Goal: Task Accomplishment & Management: Use online tool/utility

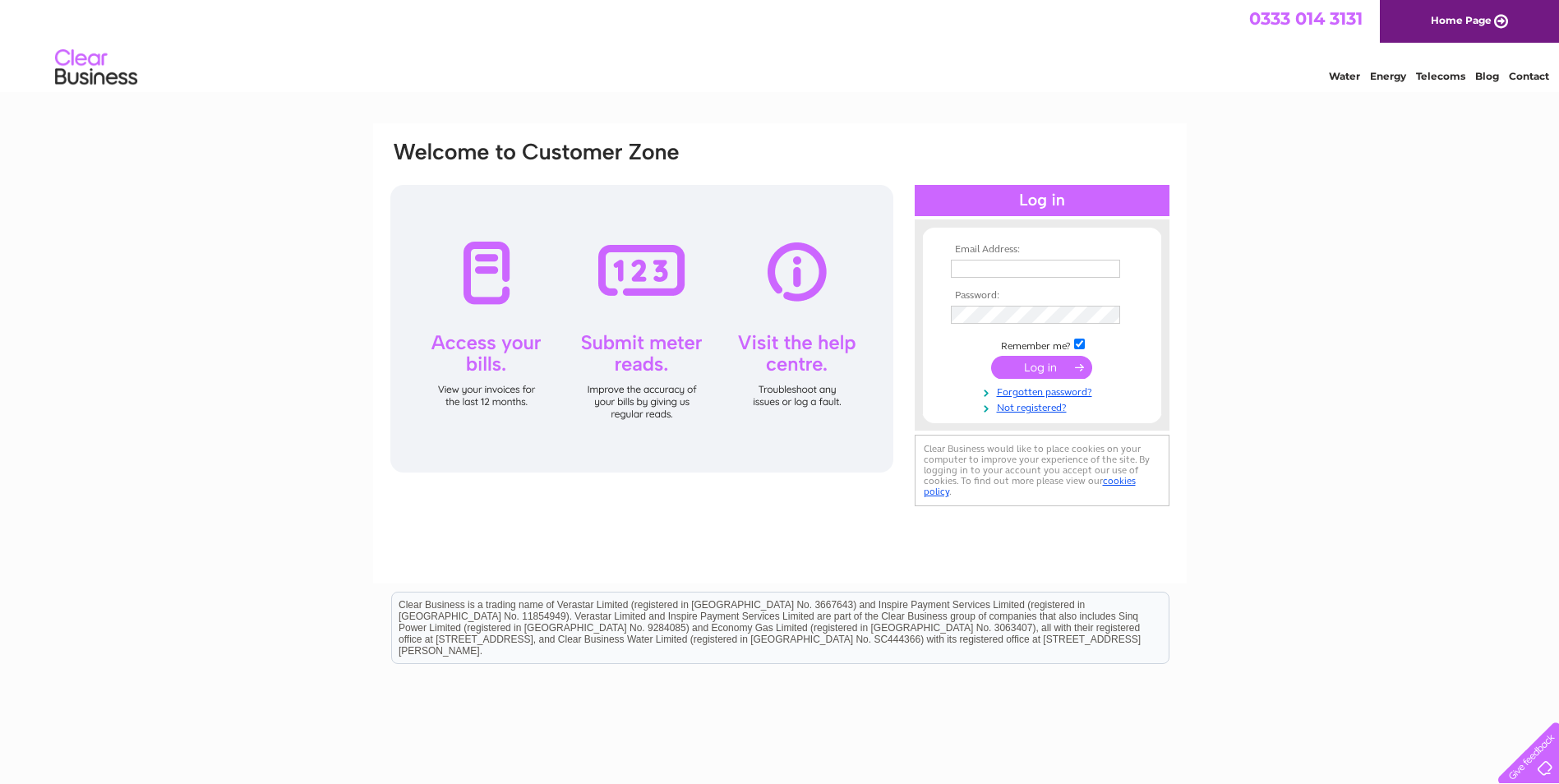
click at [1024, 268] on input "text" at bounding box center [1036, 268] width 170 height 18
type input "stephen.martin@rwe.com"
click at [1083, 366] on input "submit" at bounding box center [1042, 368] width 101 height 23
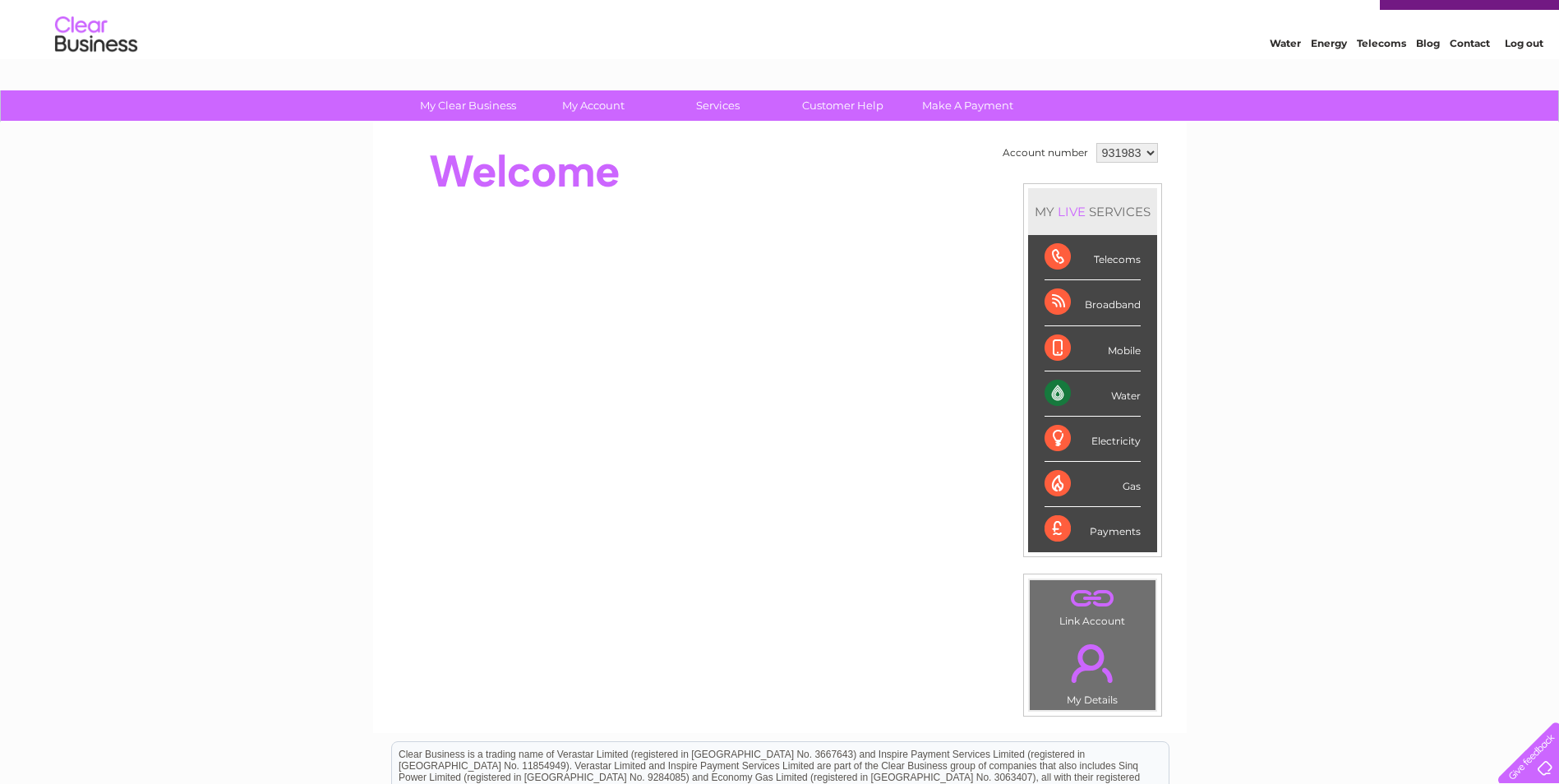
scroll to position [29, 0]
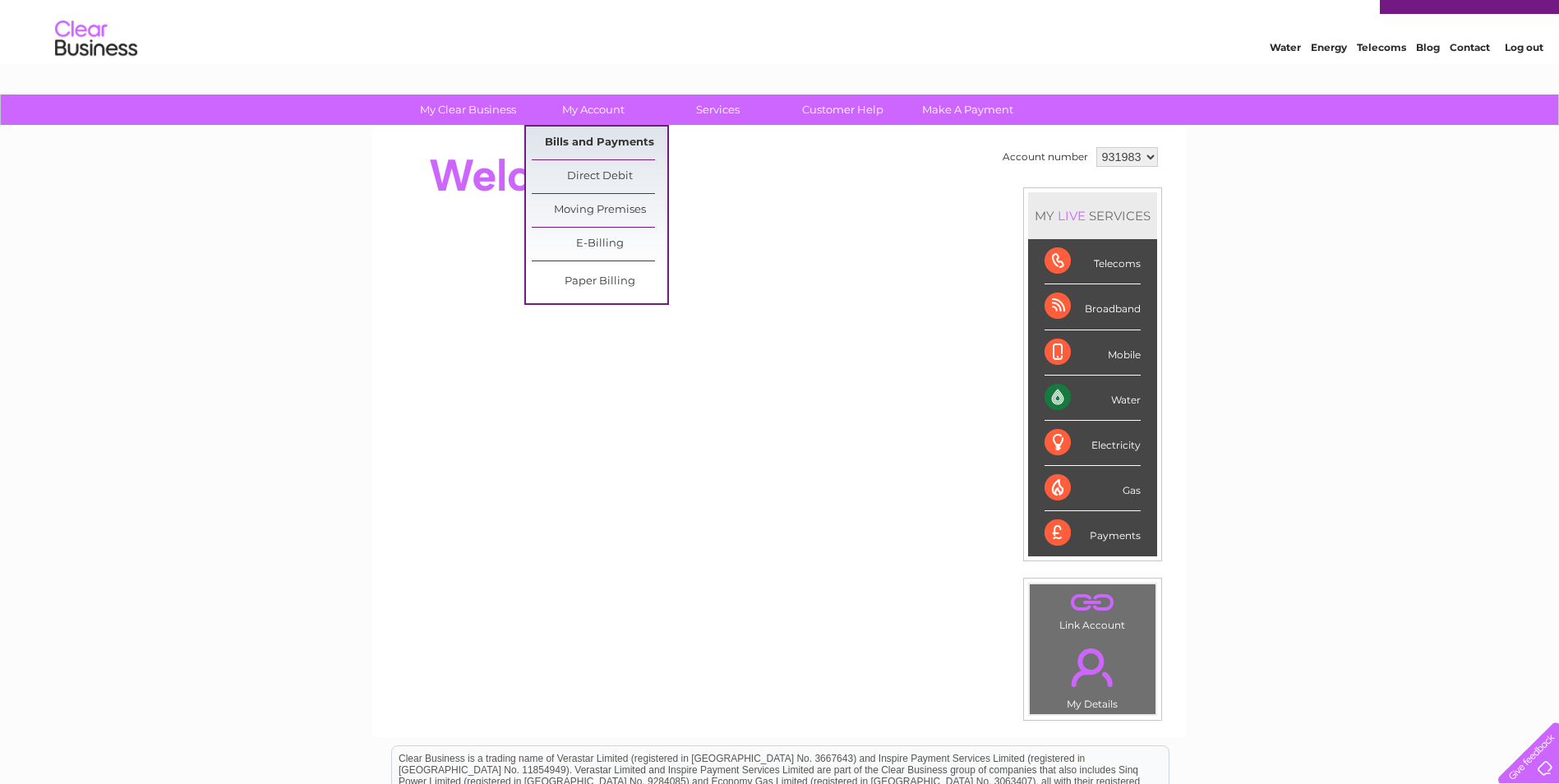
click at [571, 131] on link "Bills and Payments" at bounding box center [599, 143] width 135 height 33
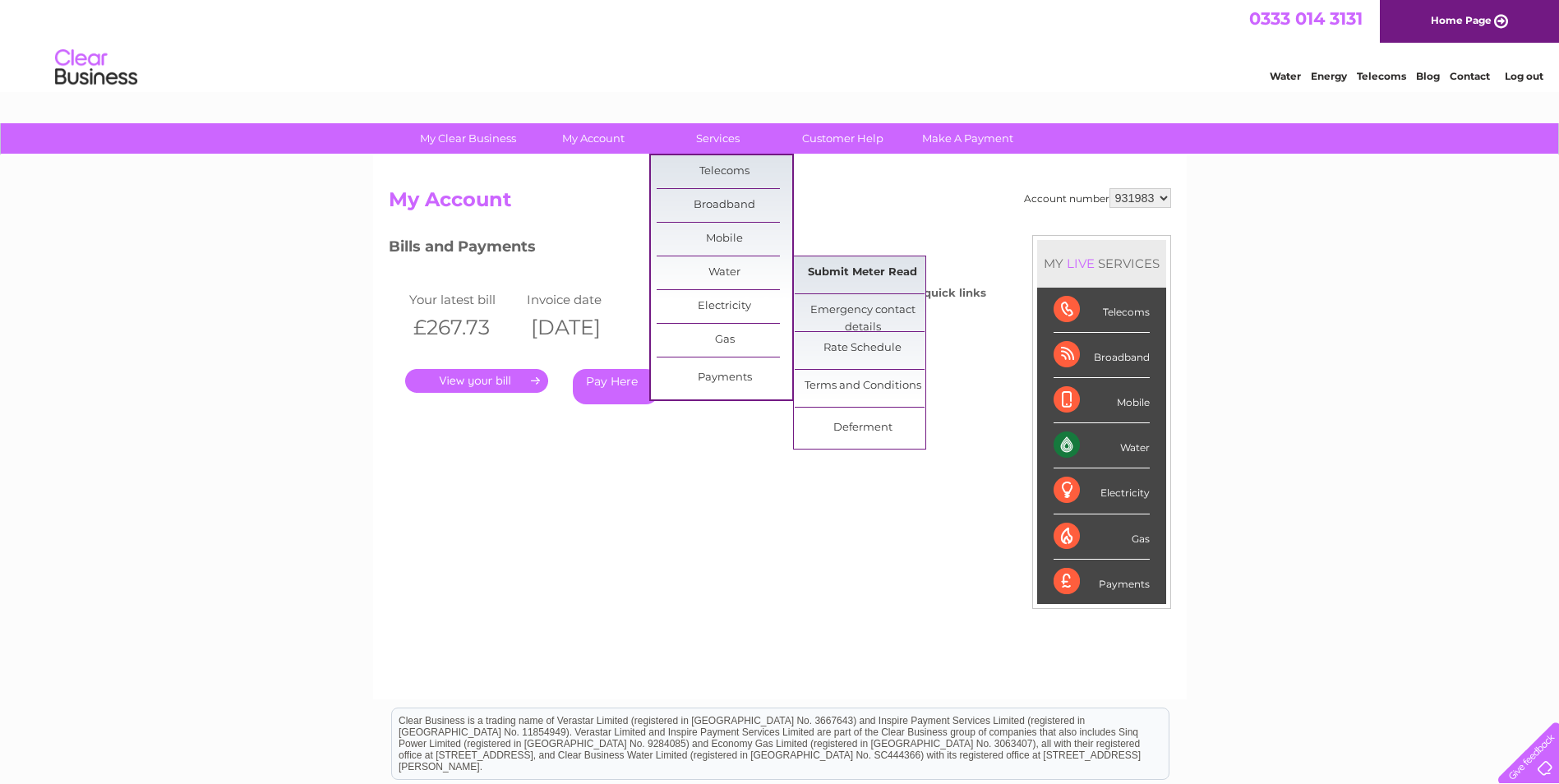
click at [835, 271] on link "Submit Meter Read" at bounding box center [862, 272] width 135 height 33
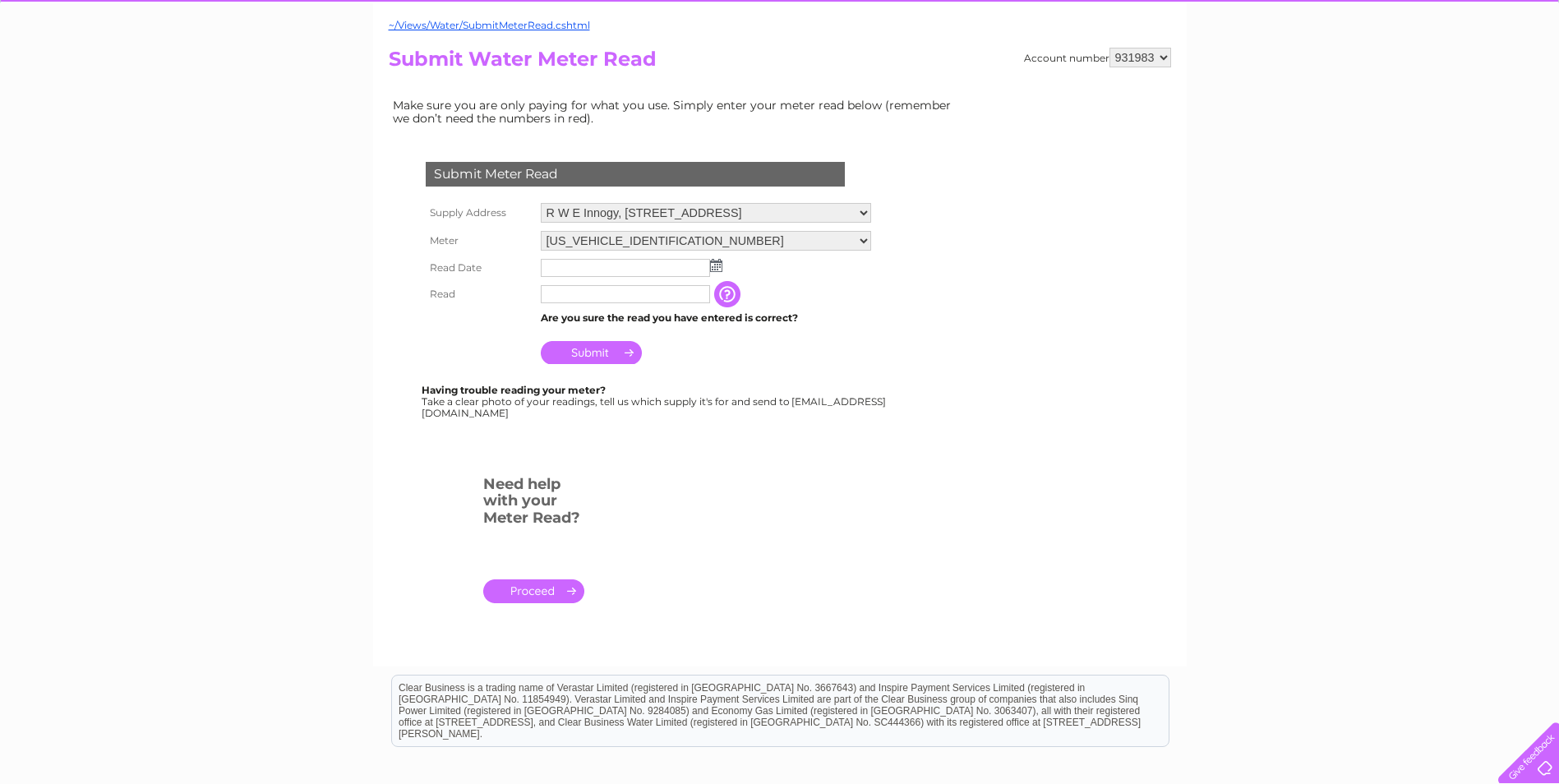
scroll to position [164, 0]
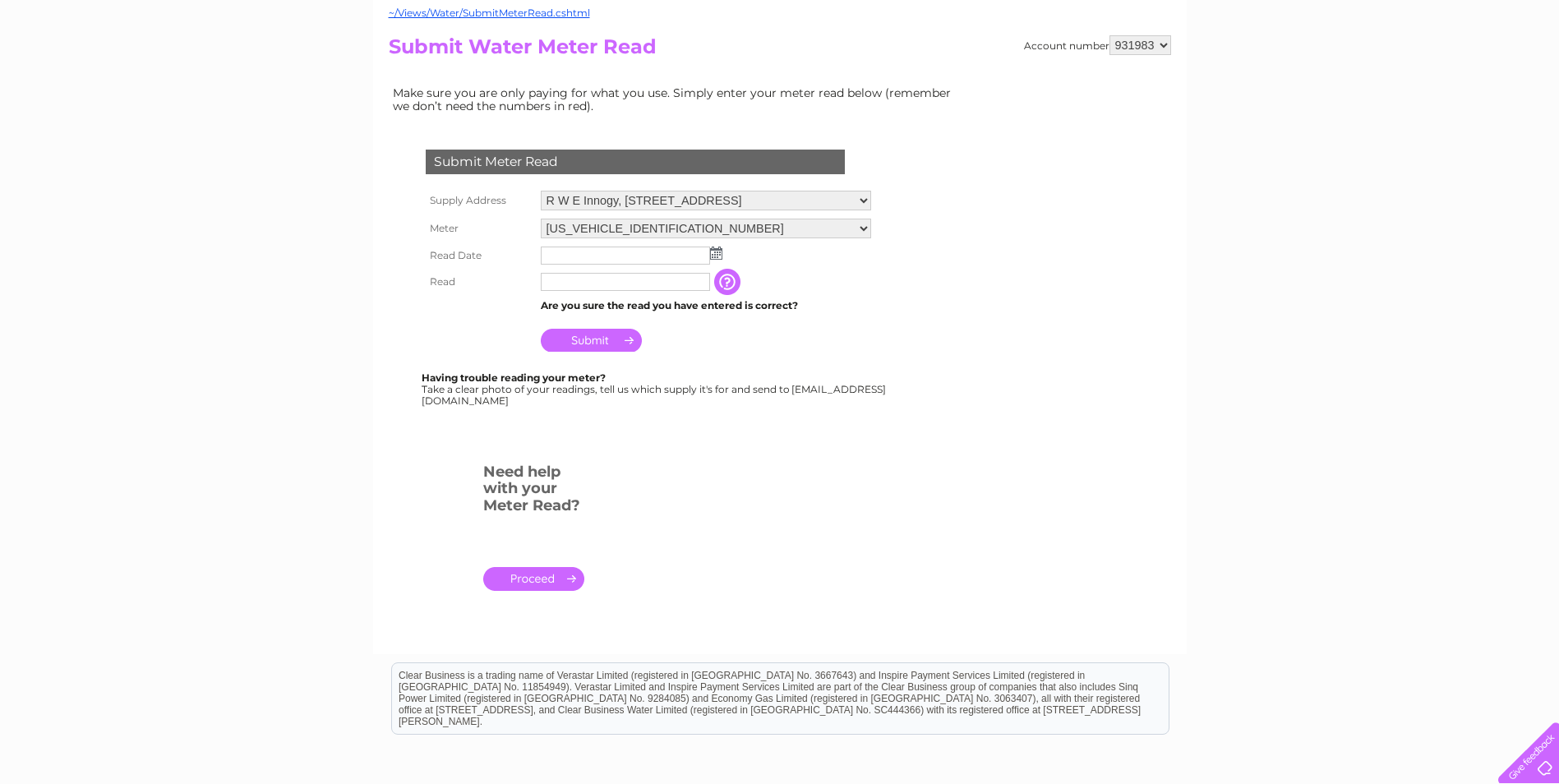
click at [716, 249] on img at bounding box center [715, 253] width 12 height 13
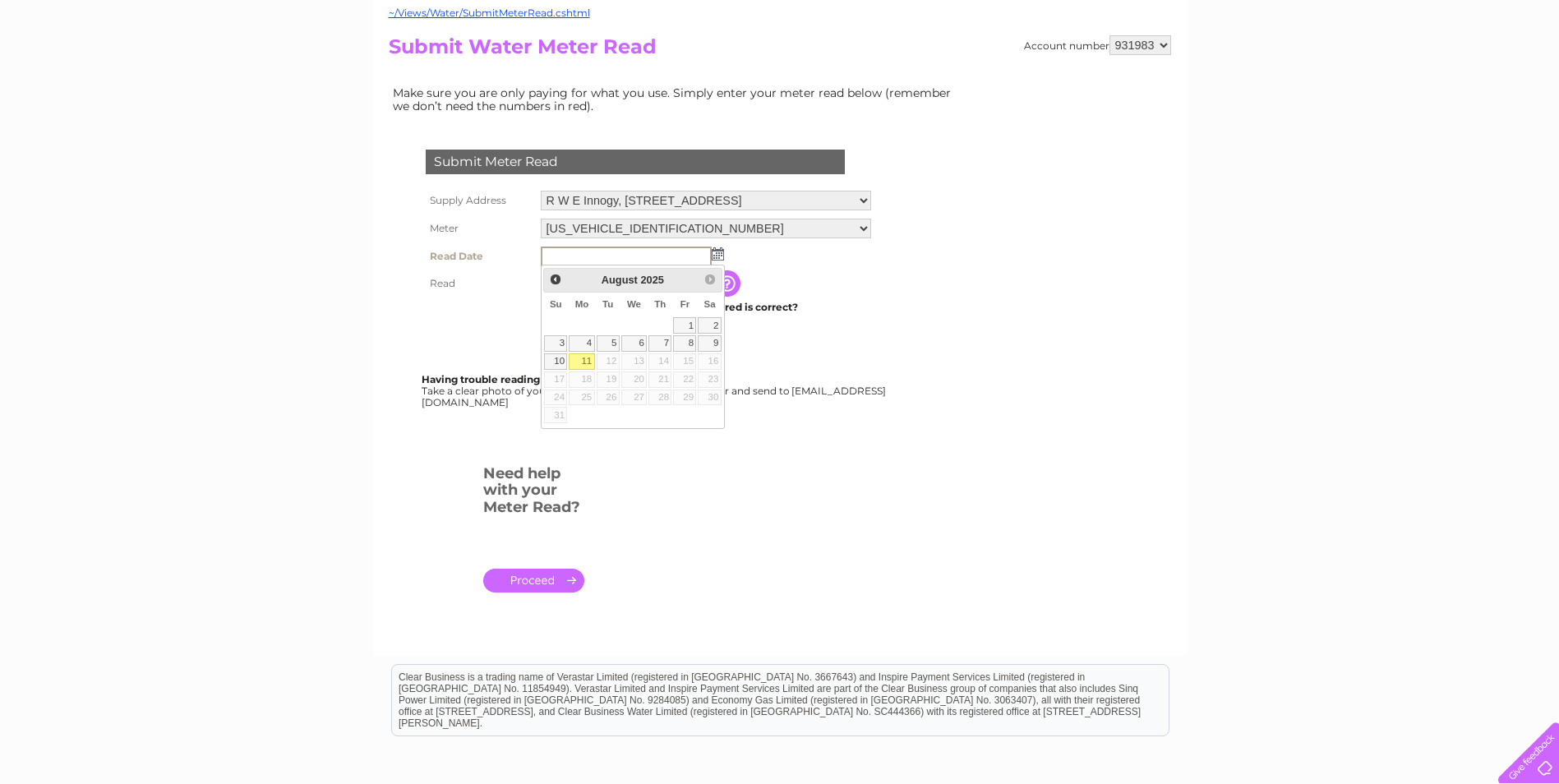
click at [582, 362] on link "11" at bounding box center [581, 362] width 25 height 17
type input "2025/08/11"
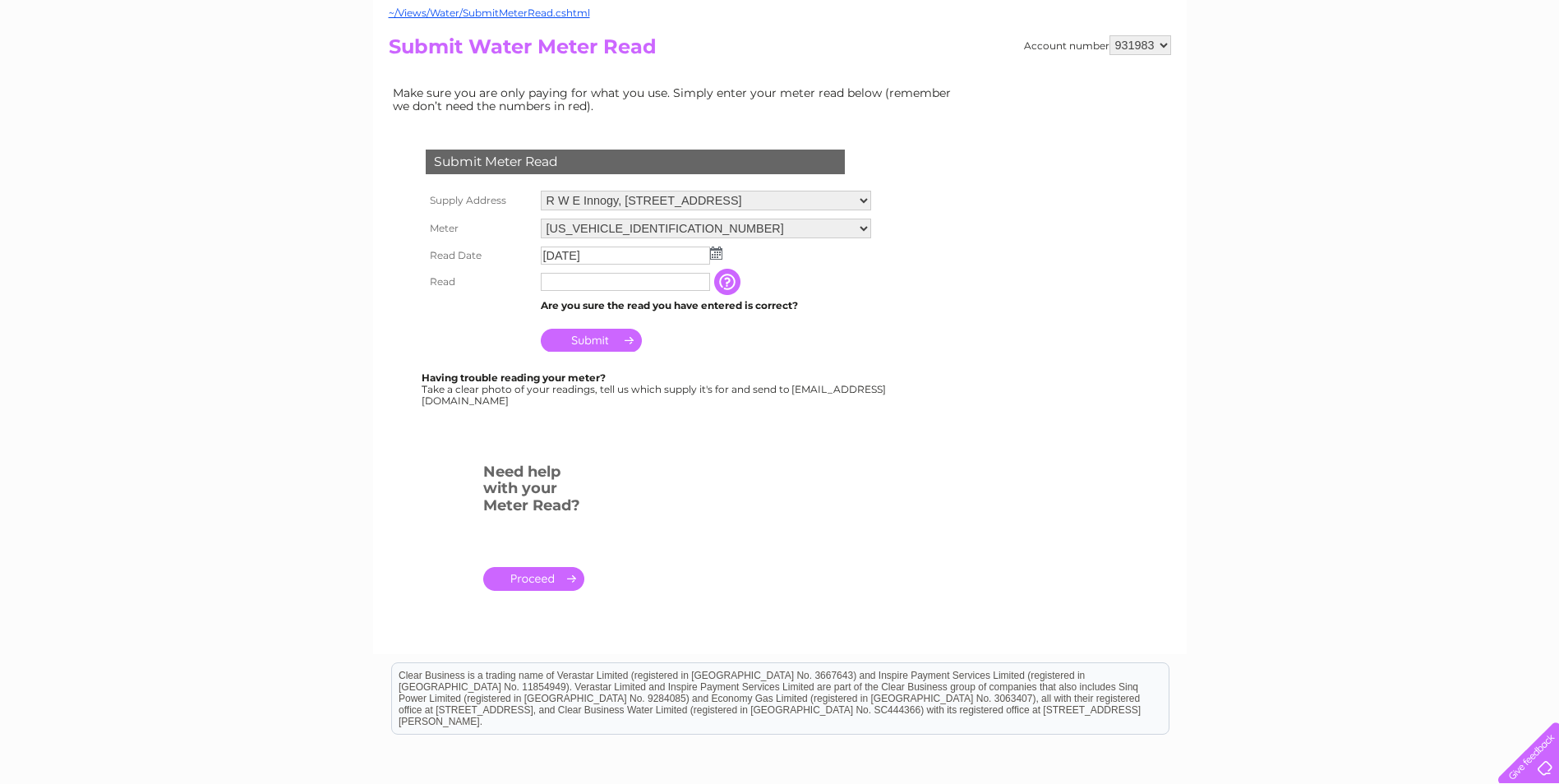
click at [563, 280] on input "text" at bounding box center [626, 282] width 170 height 18
type input "39124"
click at [738, 285] on input "button" at bounding box center [731, 282] width 30 height 26
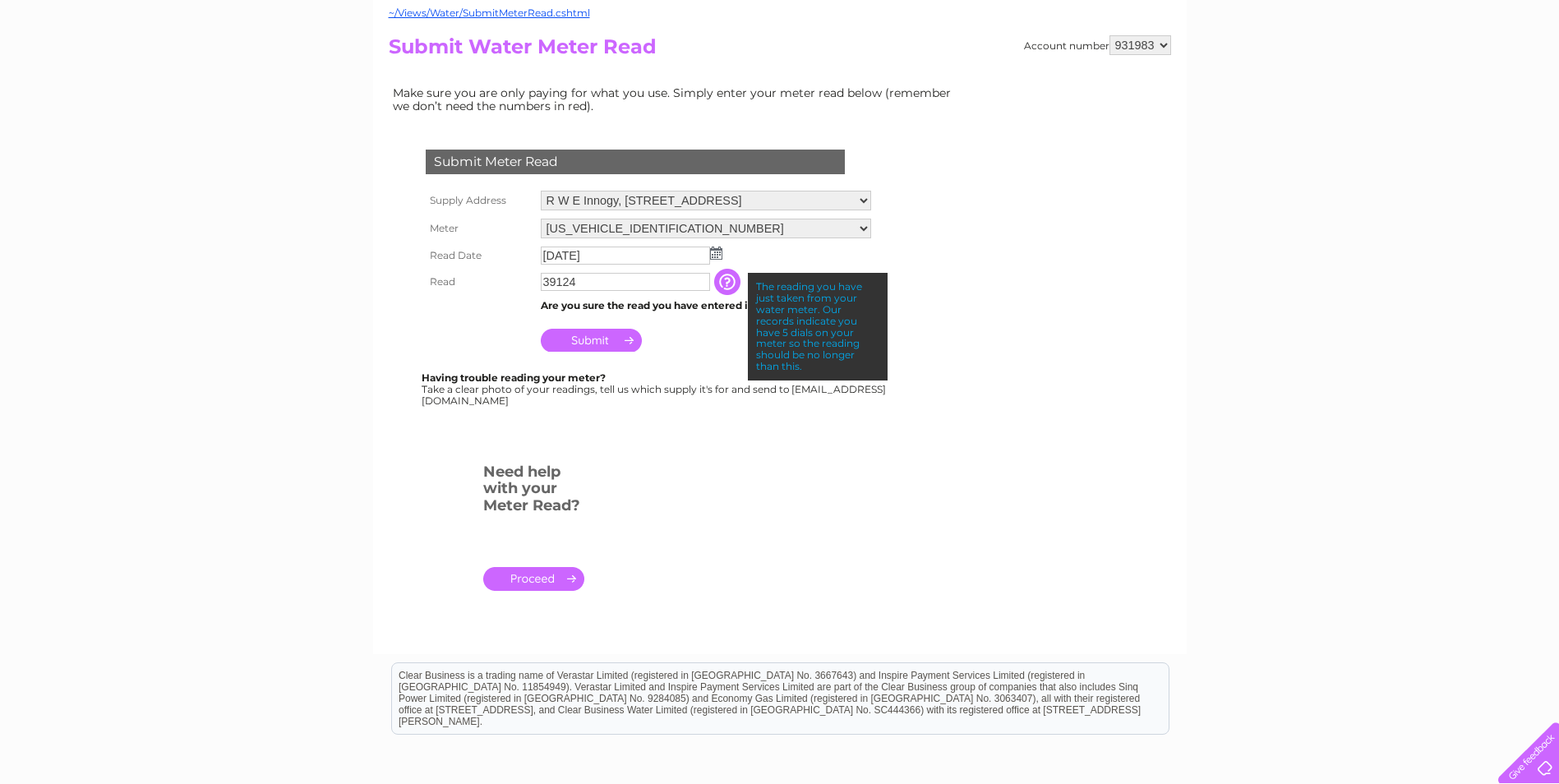
click at [616, 343] on input "Submit" at bounding box center [591, 339] width 101 height 23
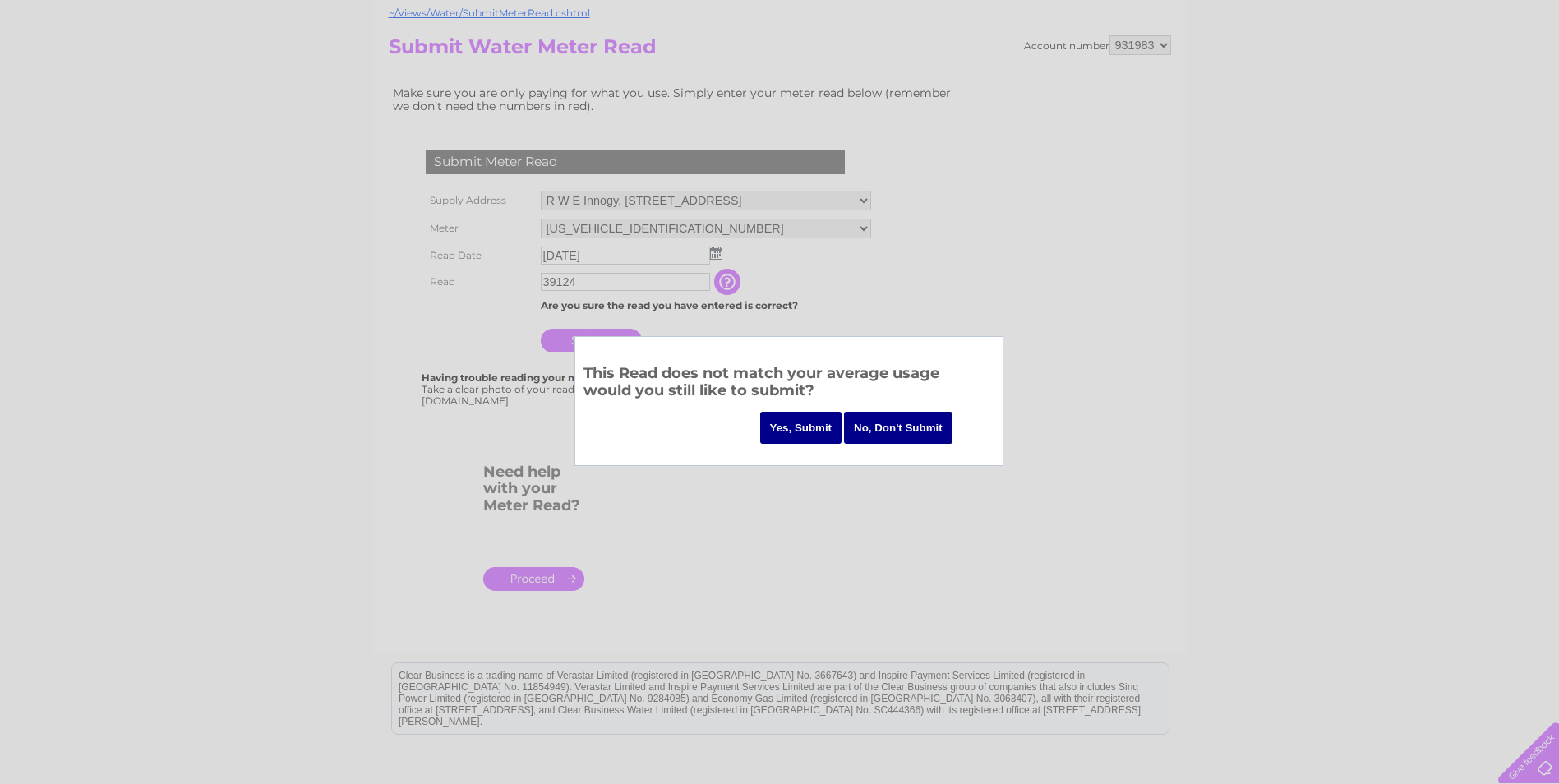
click at [795, 432] on input "Yes, Submit" at bounding box center [801, 427] width 82 height 32
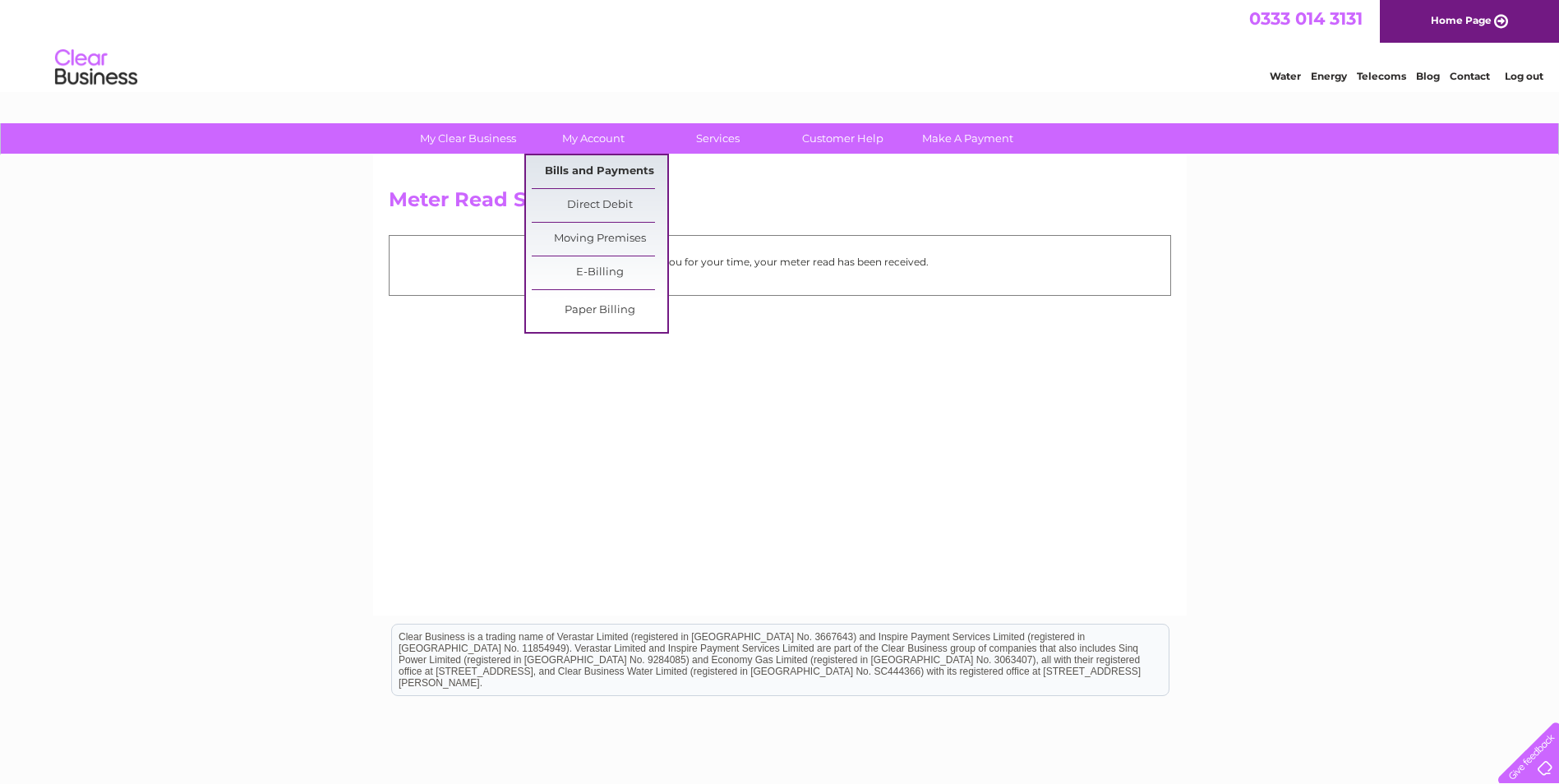
click at [589, 168] on link "Bills and Payments" at bounding box center [599, 172] width 135 height 33
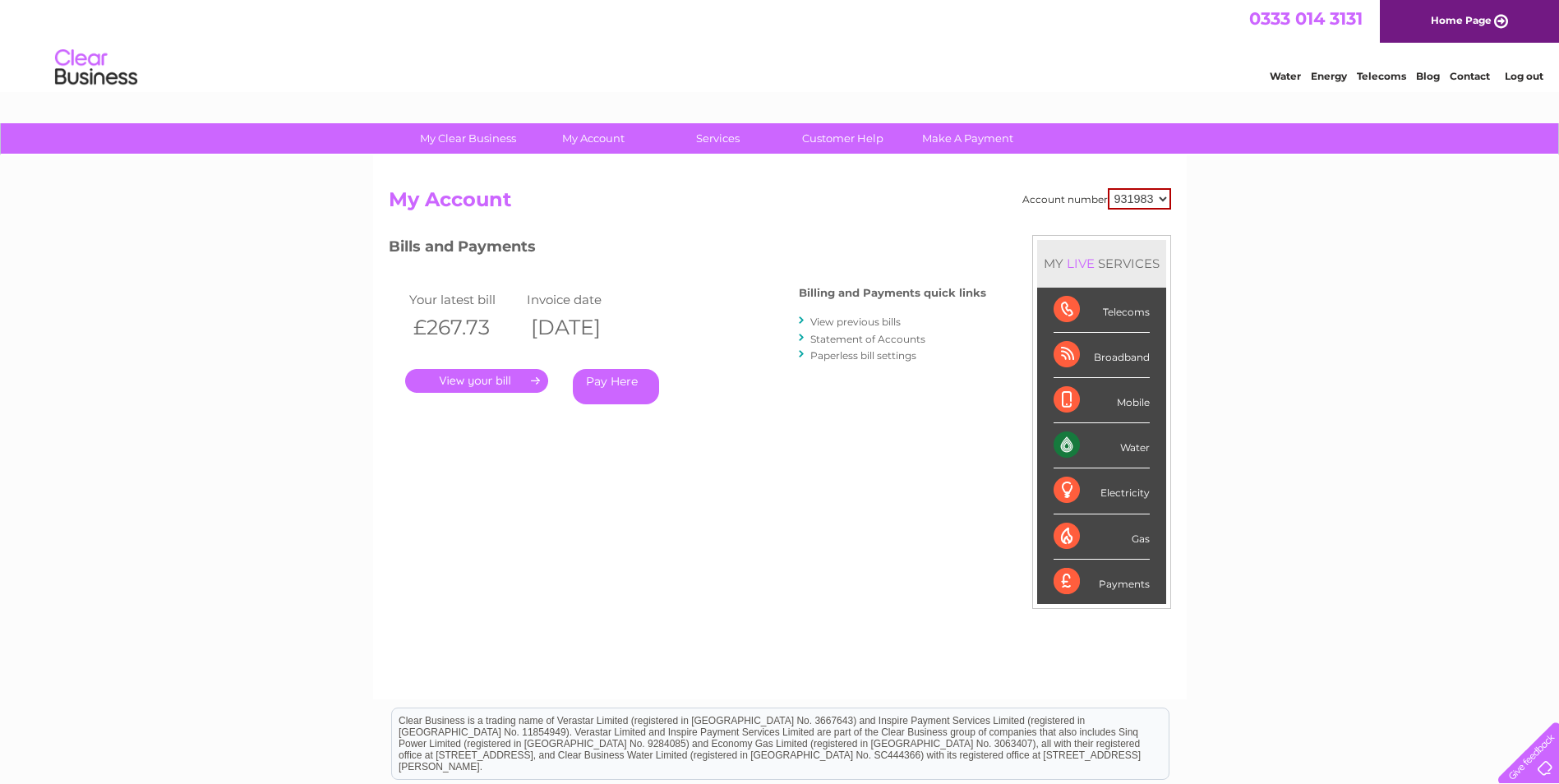
click at [837, 322] on link "View previous bills" at bounding box center [855, 321] width 90 height 12
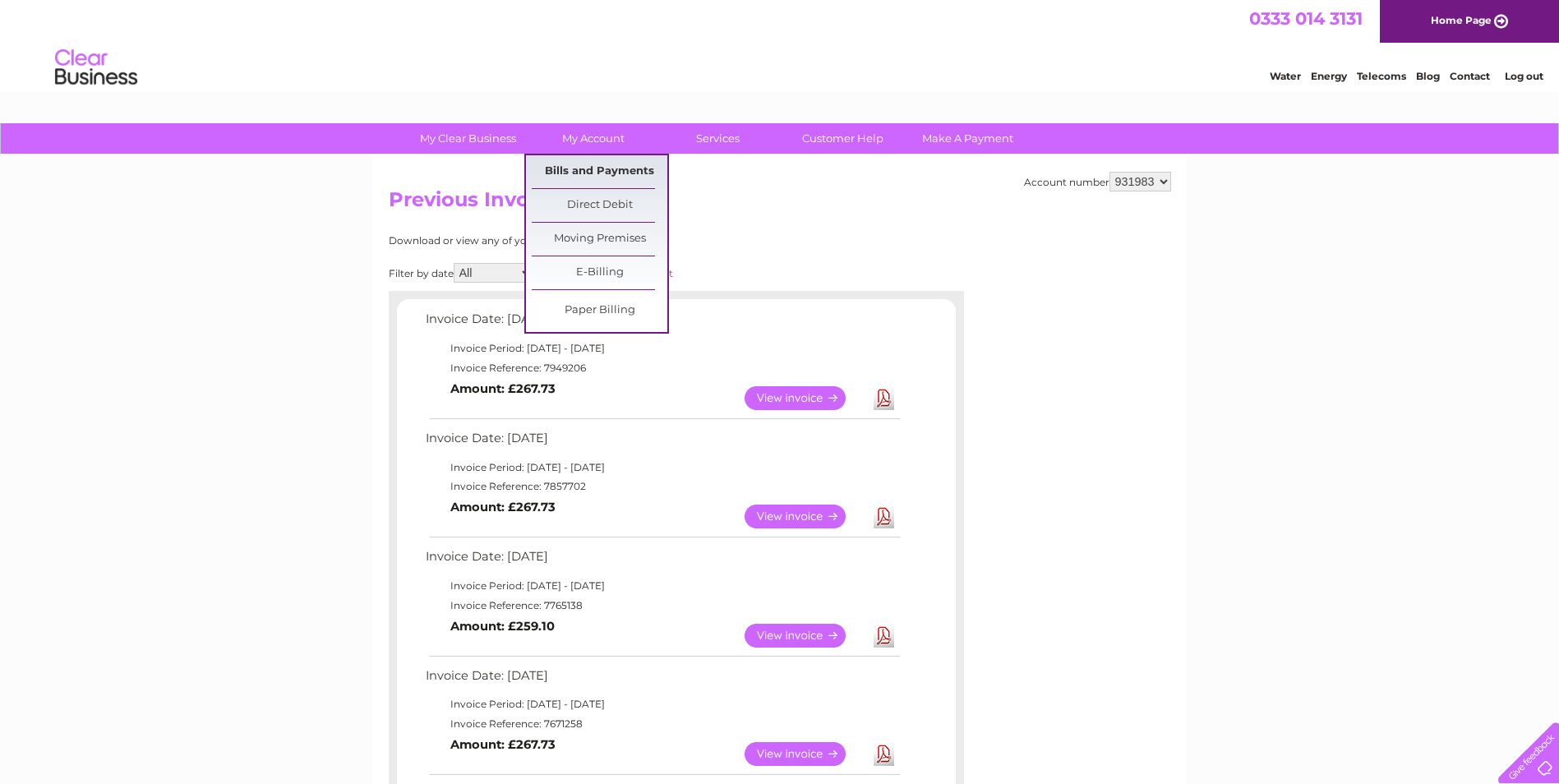
click at [578, 170] on link "Bills and Payments" at bounding box center [599, 172] width 135 height 33
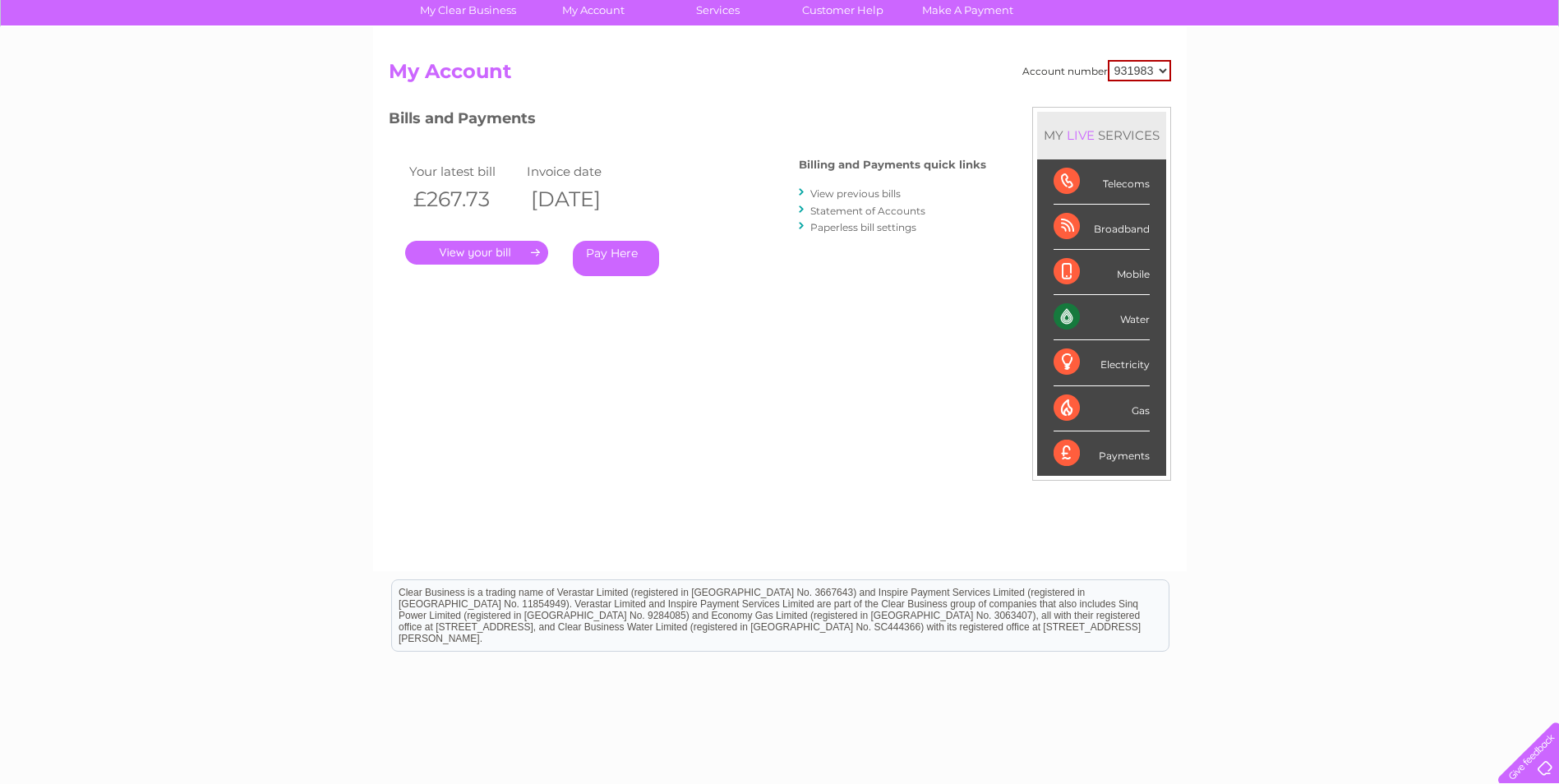
scroll to position [164, 0]
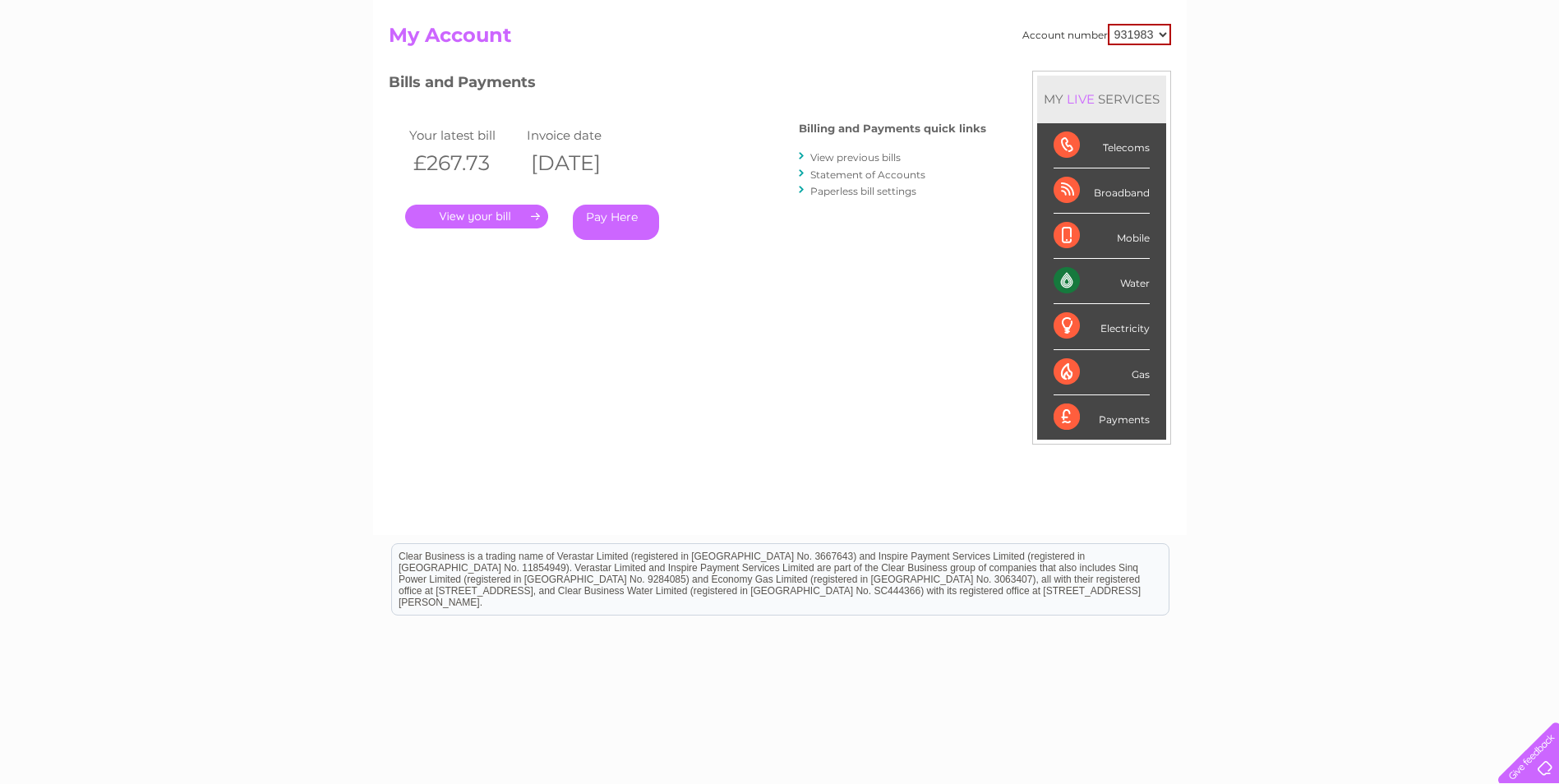
click at [821, 174] on link "Statement of Accounts" at bounding box center [867, 174] width 115 height 12
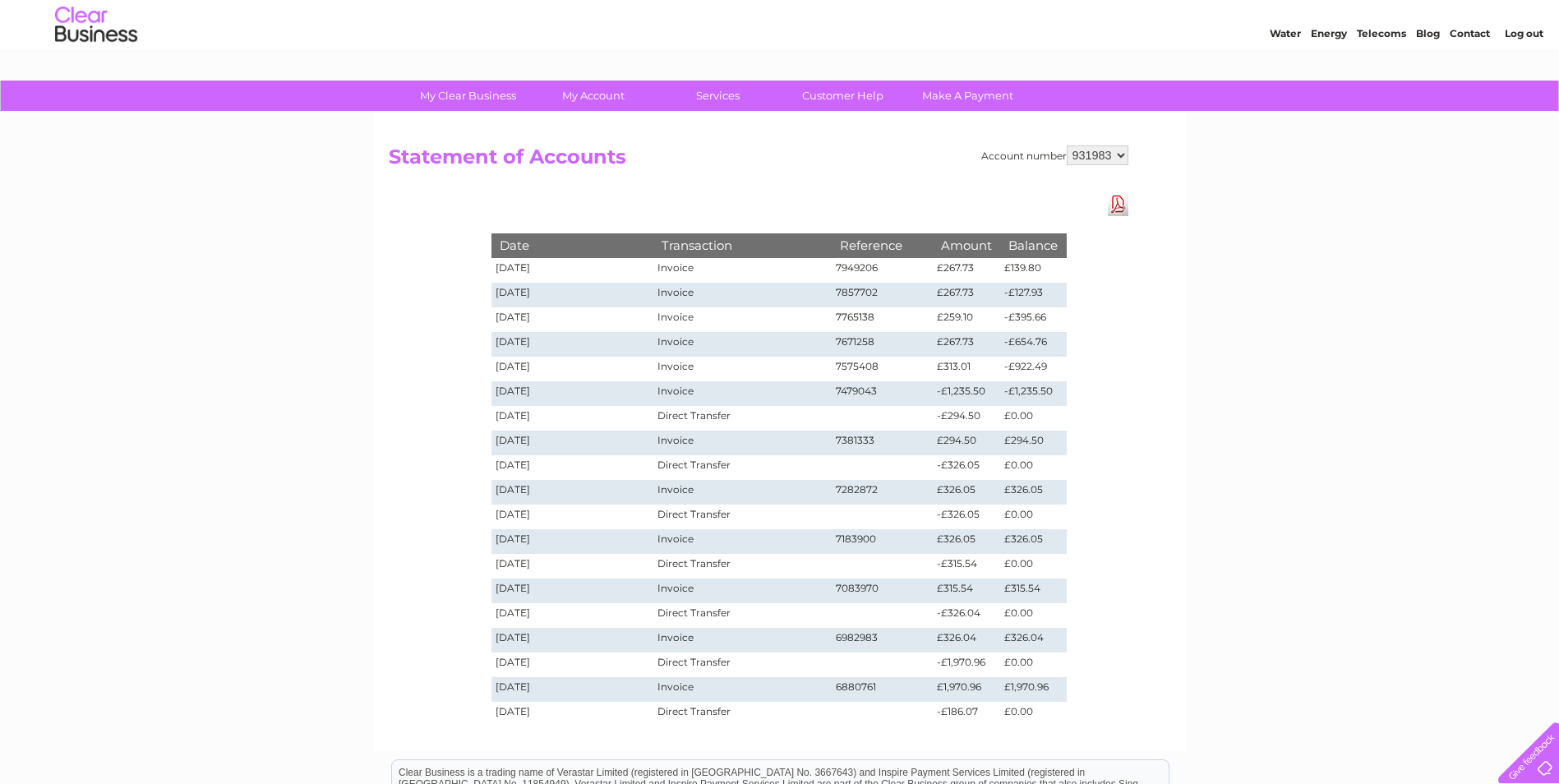
scroll to position [82, 0]
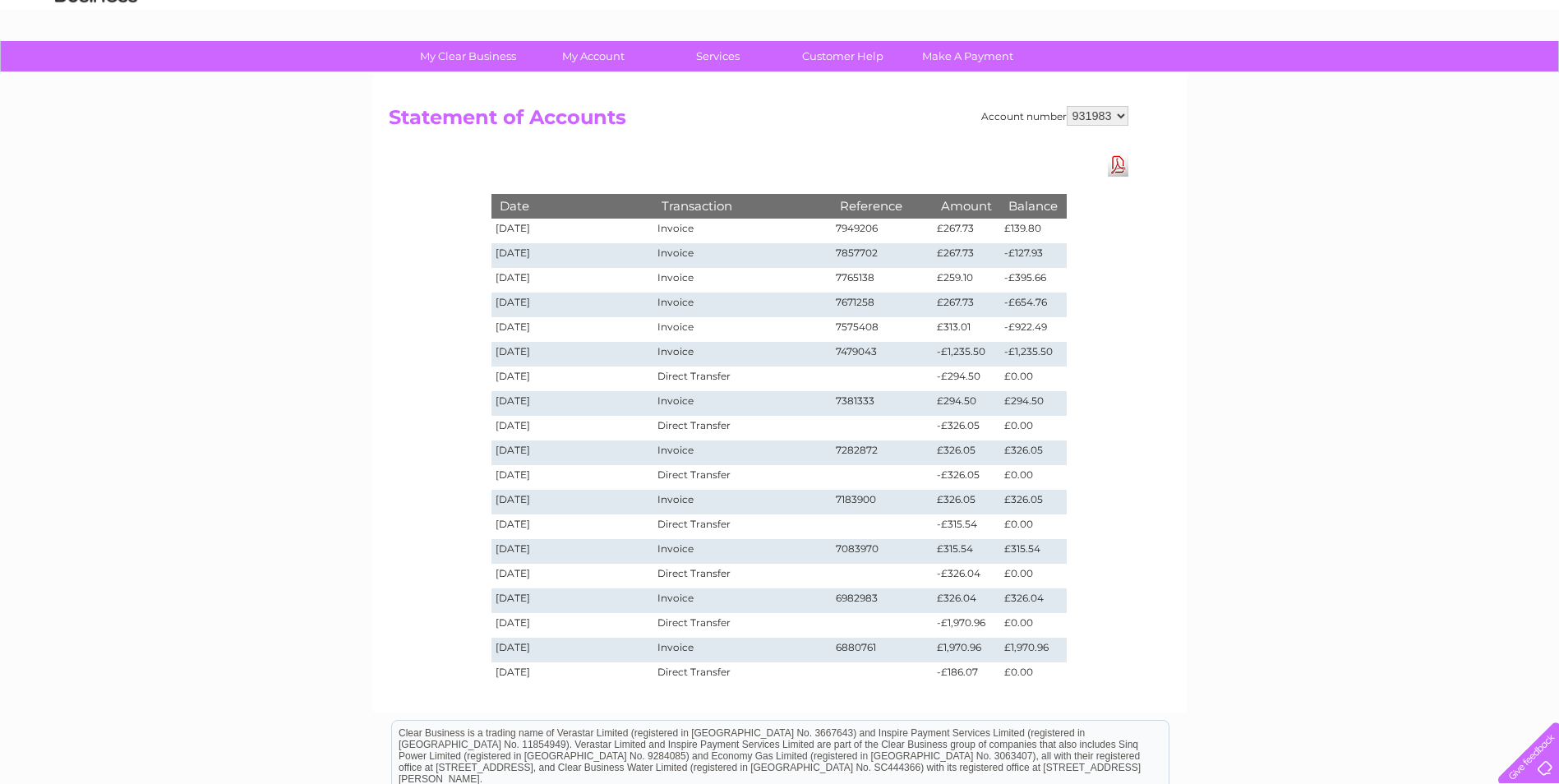
click at [1172, 491] on div "Account number 931983 Statement of Accounts Download Pdf Date Transaction Refer…" at bounding box center [780, 392] width 813 height 639
click at [370, 341] on div "My Clear Business Login Details My Details My Preferences Link Account My Accou…" at bounding box center [780, 516] width 1559 height 951
